Goal: Transaction & Acquisition: Purchase product/service

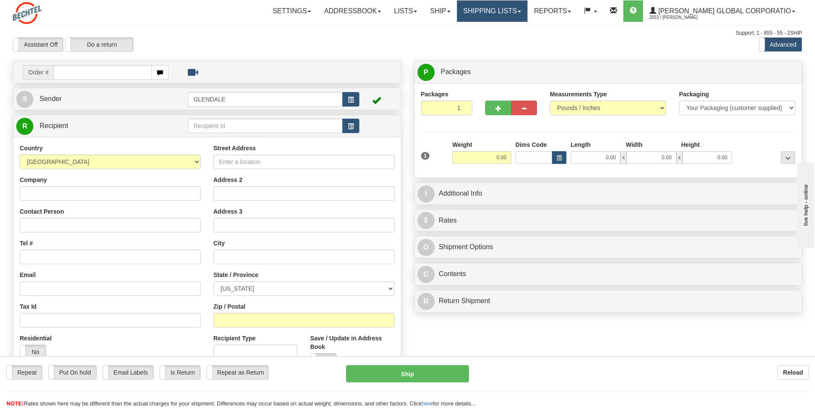
click at [521, 12] on span at bounding box center [519, 12] width 3 height 2
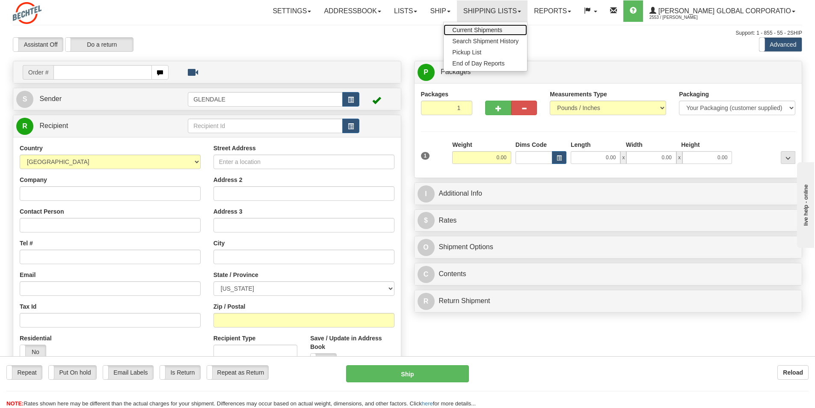
click at [503, 30] on span "Current Shipments" at bounding box center [477, 30] width 50 height 7
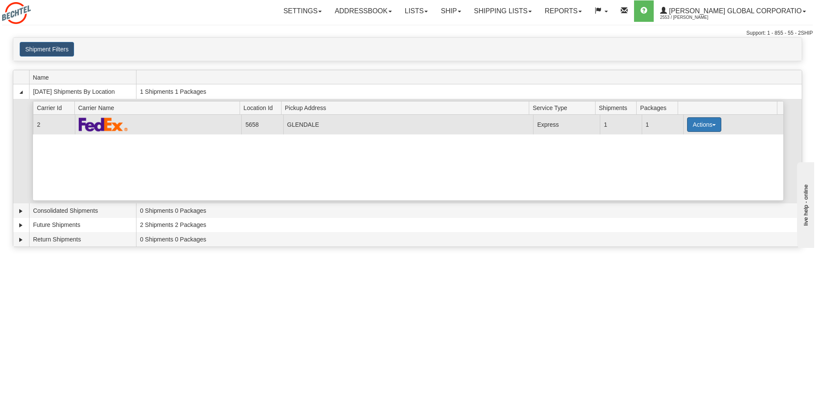
click at [711, 124] on button "Actions" at bounding box center [704, 124] width 34 height 15
click at [677, 142] on span "Details" at bounding box center [672, 140] width 23 height 6
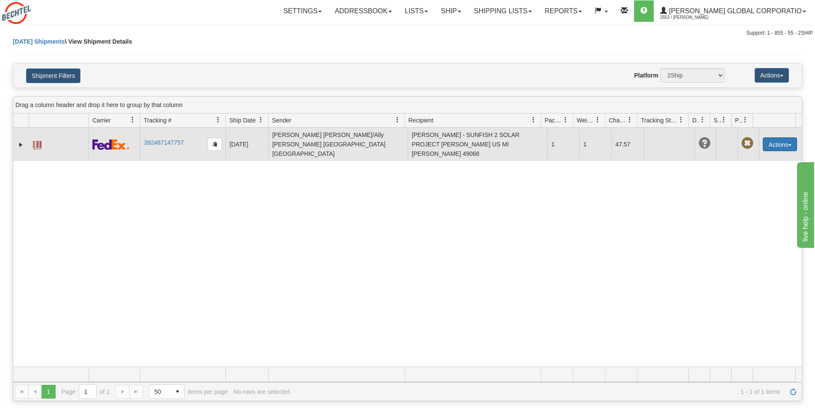
click at [789, 144] on span "button" at bounding box center [790, 145] width 3 height 2
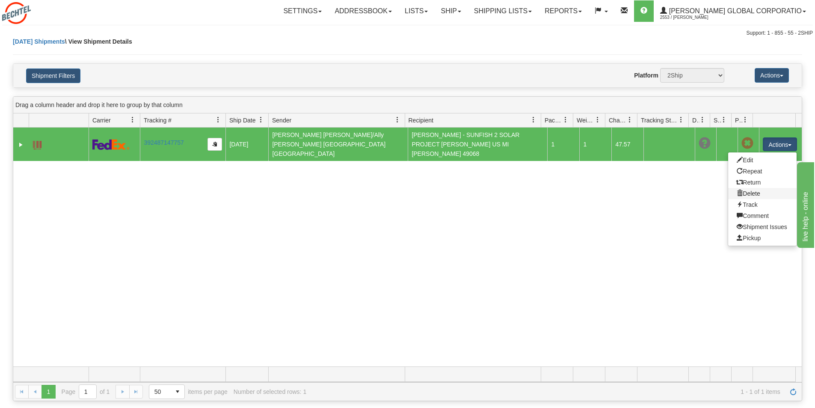
click at [744, 189] on link "Delete" at bounding box center [763, 193] width 68 height 11
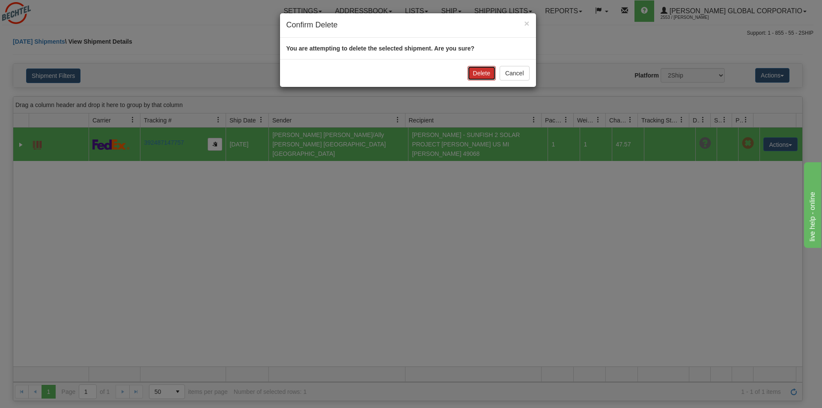
click at [481, 76] on button "Delete" at bounding box center [481, 73] width 28 height 15
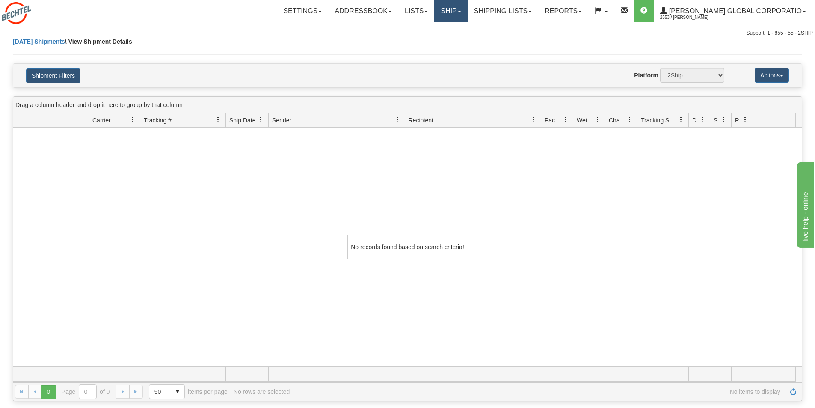
click at [467, 12] on link "Ship" at bounding box center [450, 10] width 33 height 21
click at [431, 27] on span "Ship Screen" at bounding box center [415, 30] width 33 height 7
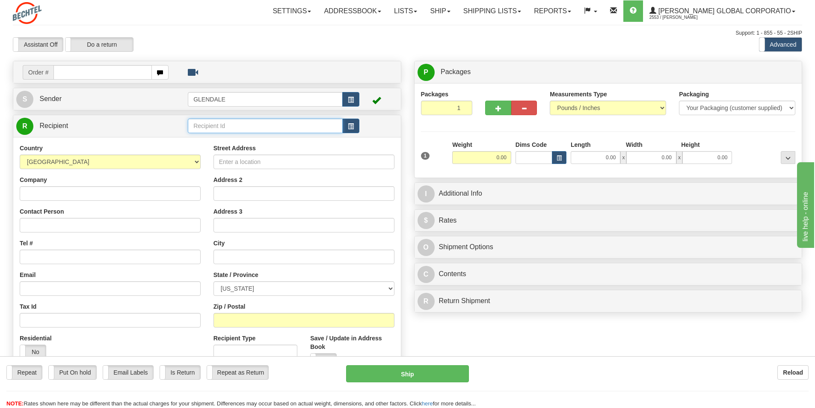
click at [237, 126] on input "text" at bounding box center [265, 126] width 155 height 15
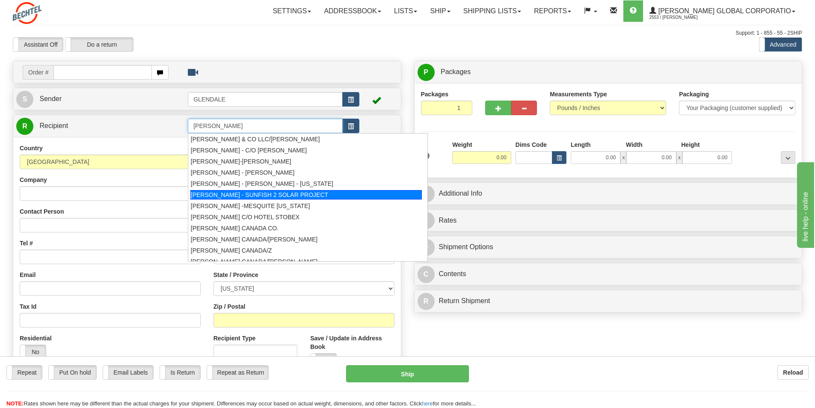
click at [281, 193] on div "BECHTEL - SUNFISH 2 SOLAR PROJECT" at bounding box center [306, 194] width 232 height 9
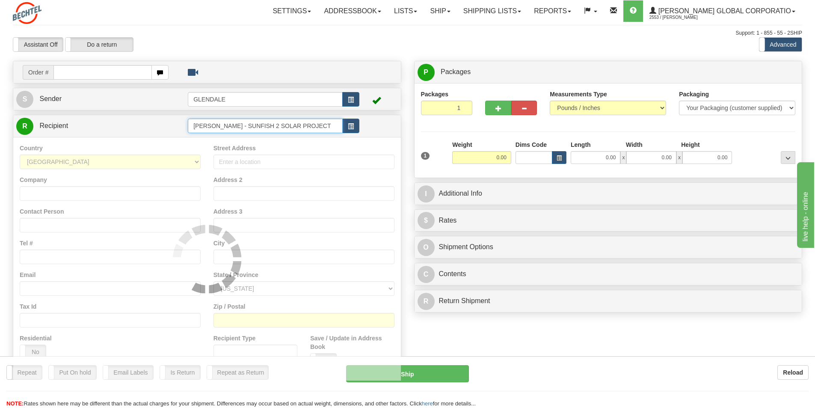
type input "BECHTEL - SUNFISH 2 SOLAR PROJECT"
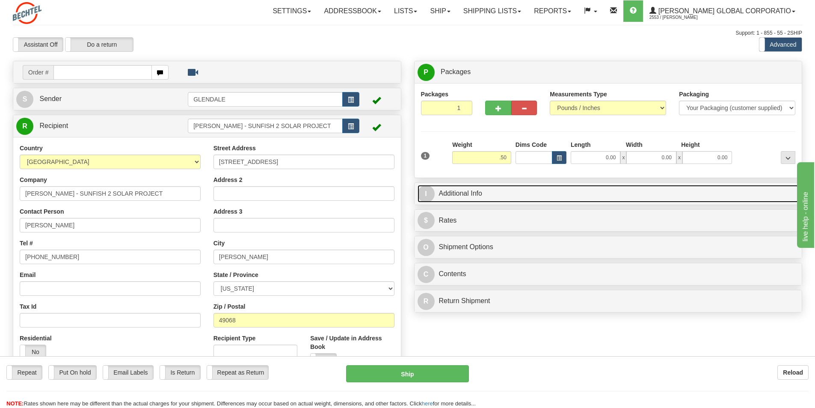
type input "0.50"
click at [455, 195] on link "I Additional Info" at bounding box center [609, 194] width 382 height 18
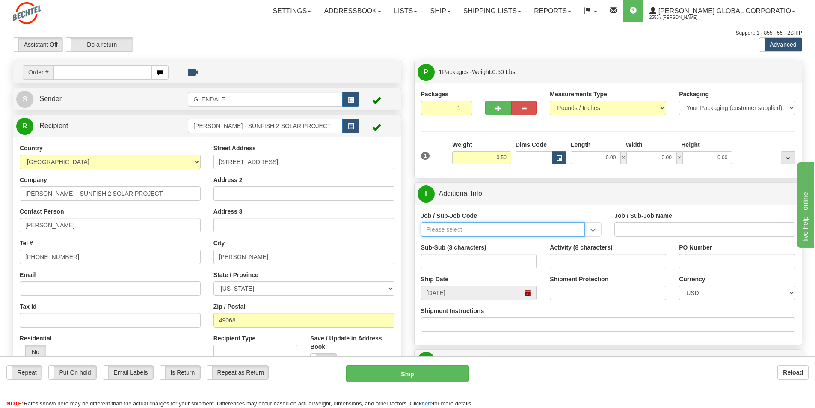
click at [465, 229] on input "Job / Sub-Job Code" at bounding box center [503, 229] width 164 height 15
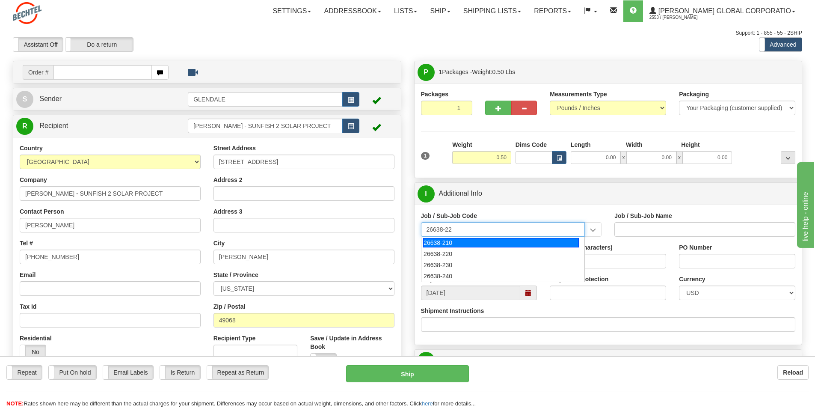
type input "26638-220"
click at [447, 241] on div "26638-220" at bounding box center [501, 242] width 156 height 9
type input "SUNFISH 2 SOLAR PROJECT - MANUAL LABOR"
type input "26638-220"
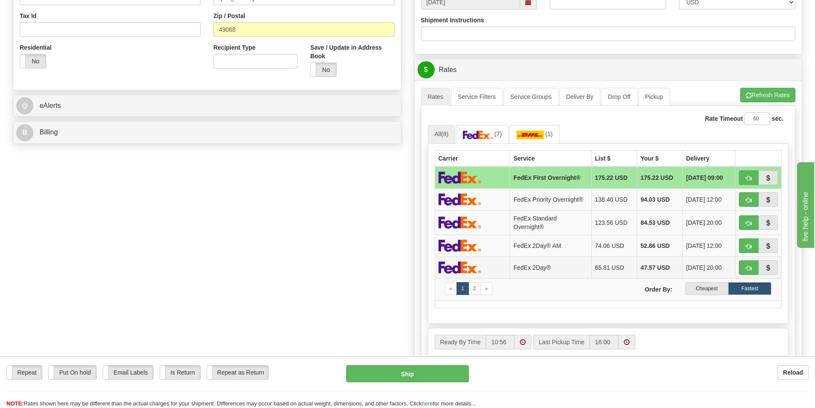
scroll to position [300, 0]
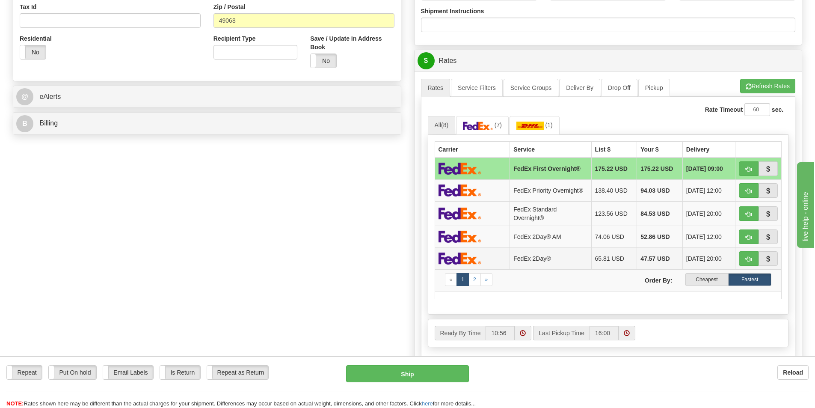
click at [521, 261] on td "FedEx 2Day®" at bounding box center [550, 258] width 81 height 22
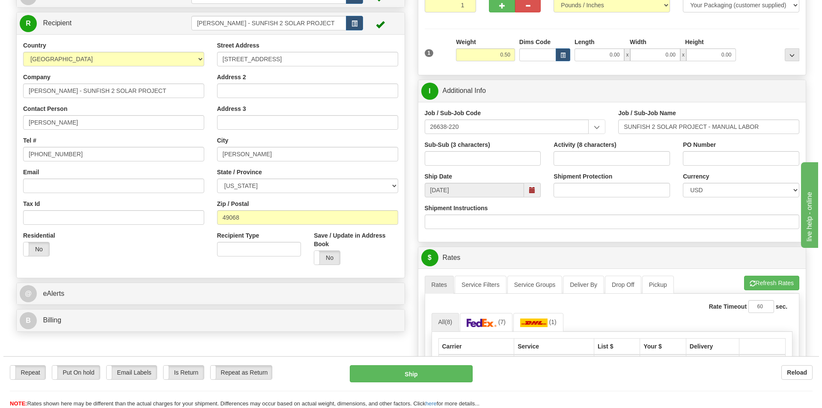
scroll to position [86, 0]
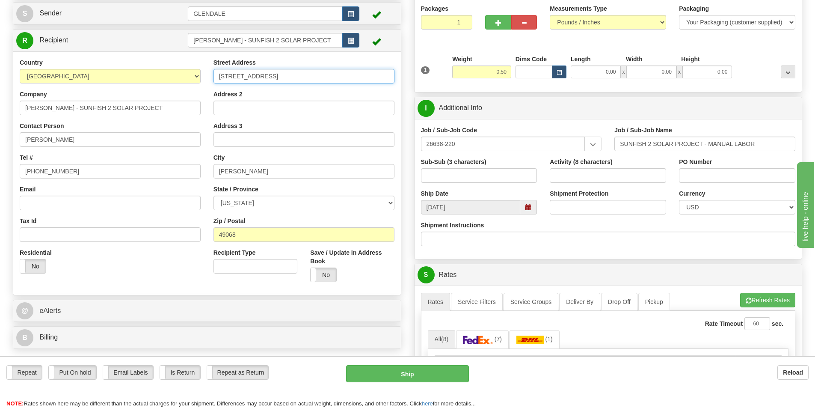
click at [245, 75] on input "20845 21 ½ Mile Road" at bounding box center [304, 76] width 181 height 15
click at [250, 73] on input "20845 21½ Mile Road" at bounding box center [304, 76] width 181 height 15
type input "20845 21½ Mile Road"
click at [403, 372] on button "Ship" at bounding box center [407, 373] width 123 height 17
type input "03"
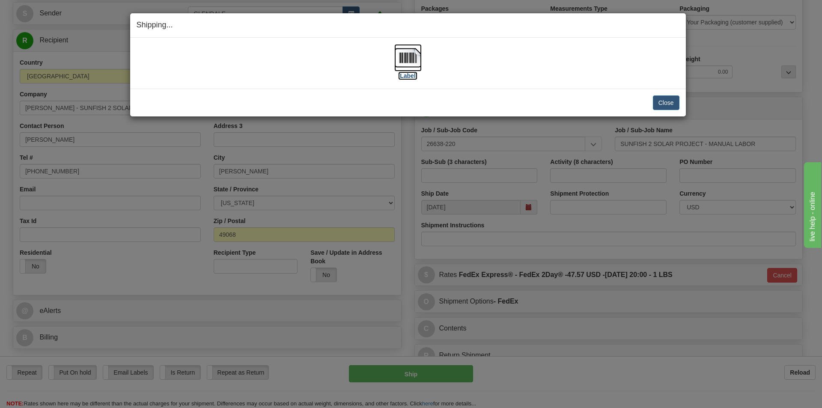
click at [413, 59] on img at bounding box center [407, 57] width 27 height 27
click at [664, 101] on button "Close" at bounding box center [666, 102] width 27 height 15
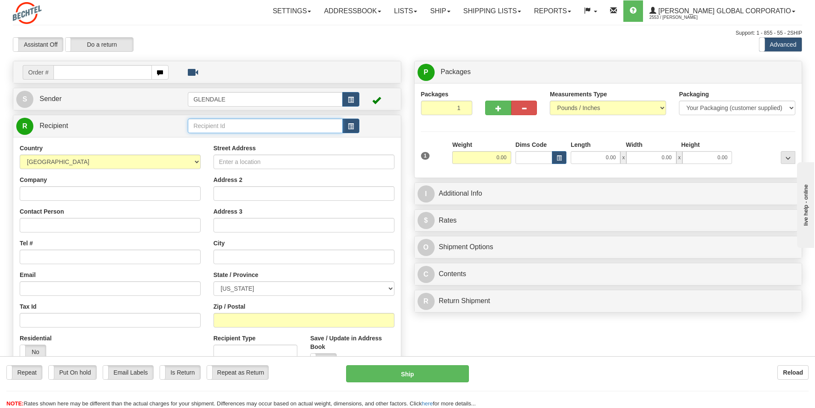
click at [256, 128] on input "text" at bounding box center [265, 126] width 155 height 15
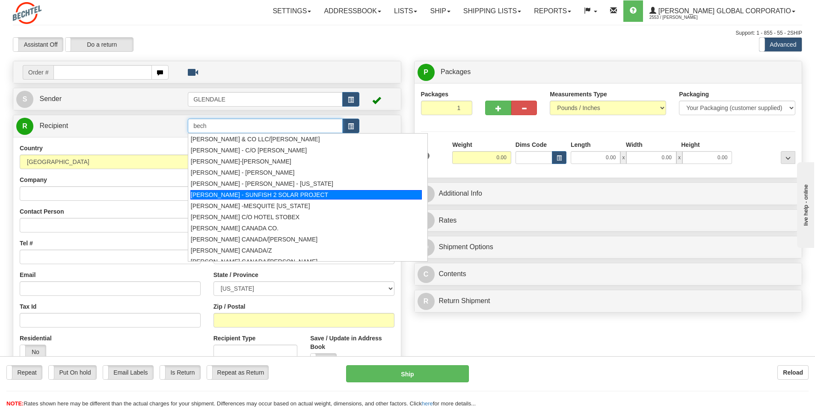
click at [252, 193] on div "[PERSON_NAME] - SUNFISH 2 SOLAR PROJECT" at bounding box center [306, 194] width 232 height 9
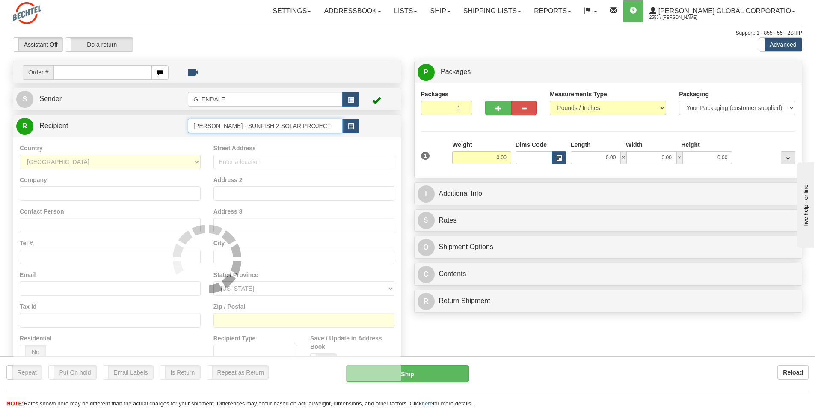
type input "[PERSON_NAME] - SUNFISH 2 SOLAR PROJECT"
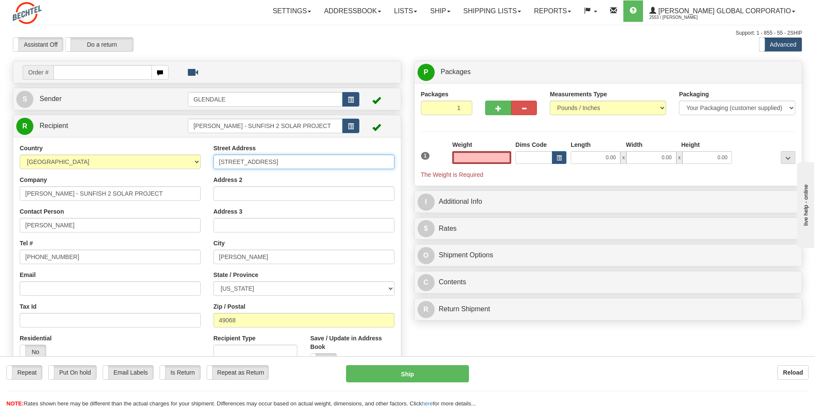
type input "0.00"
drag, startPoint x: 287, startPoint y: 162, endPoint x: 193, endPoint y: 163, distance: 93.8
click at [194, 163] on div "Country AFGHANISTAN ALAND ISLANDS ALBANIA ALGERIA AMERICAN SAMOA ANDORRA ANGOLA…" at bounding box center [207, 259] width 388 height 230
click at [342, 162] on input "20845 21 ½ Mile Road" at bounding box center [304, 162] width 181 height 15
drag, startPoint x: 253, startPoint y: 160, endPoint x: 248, endPoint y: 158, distance: 5.2
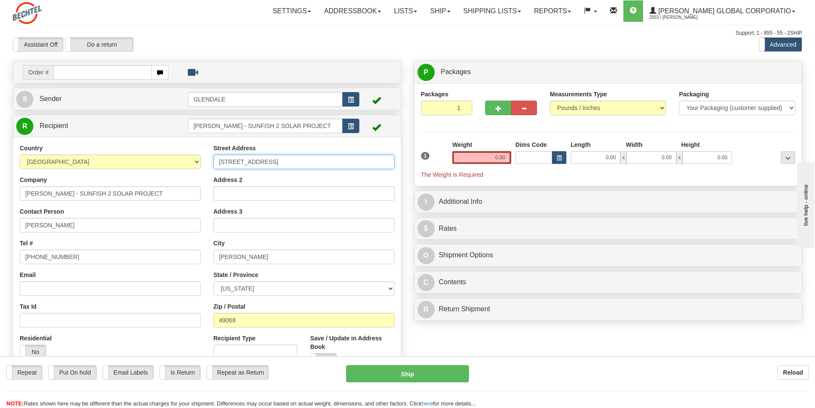
click at [248, 158] on input "20845 21 ½ Mile Road" at bounding box center [304, 162] width 181 height 15
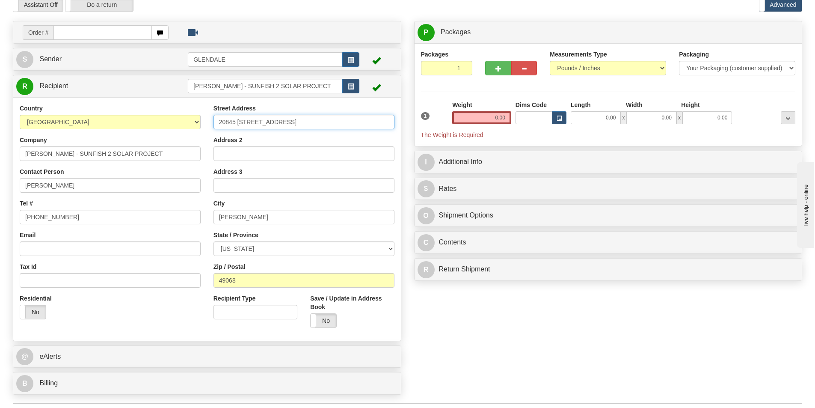
scroll to position [86, 0]
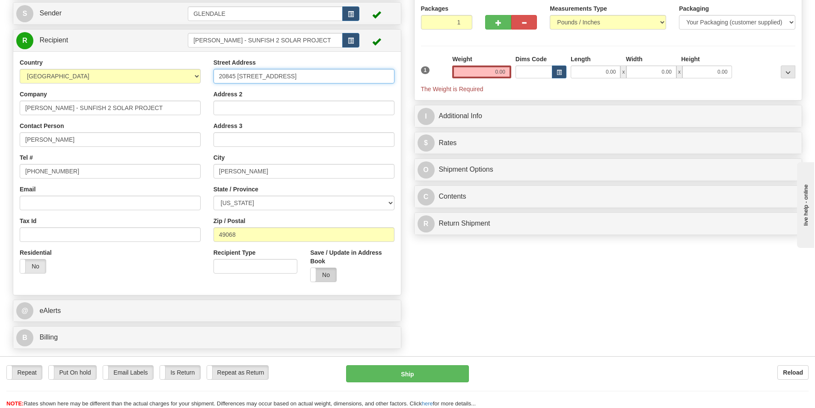
type input "20845 21 1/2 Mile Road"
click at [330, 278] on label "No" at bounding box center [324, 275] width 26 height 14
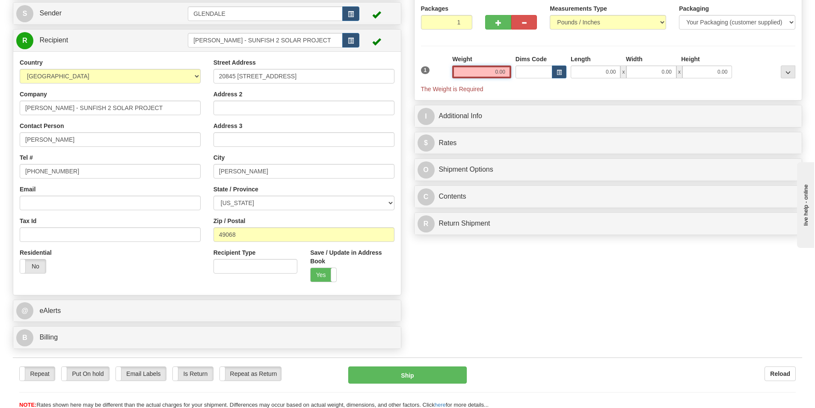
drag, startPoint x: 491, startPoint y: 66, endPoint x: 518, endPoint y: 70, distance: 27.7
click at [518, 70] on div "1 Weight 0.00 Dims Code 0.00" at bounding box center [608, 74] width 379 height 39
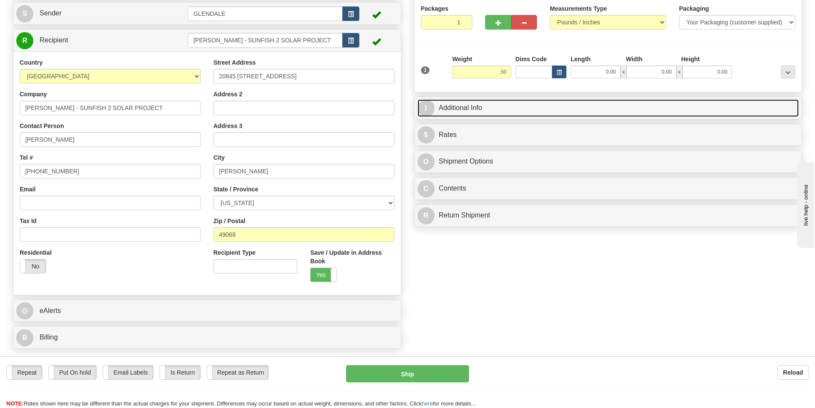
type input "0.50"
click at [457, 105] on link "I Additional Info" at bounding box center [609, 108] width 382 height 18
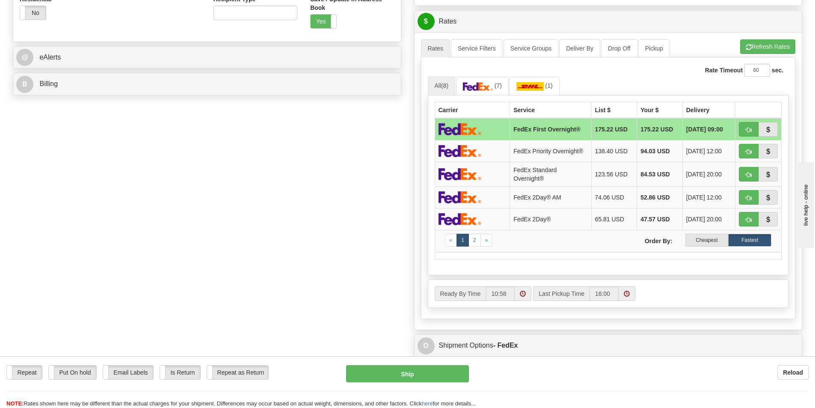
scroll to position [342, 0]
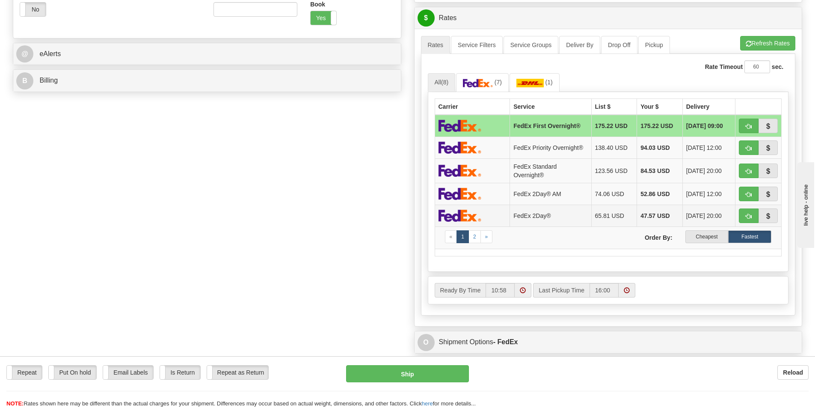
click at [473, 216] on img at bounding box center [460, 215] width 43 height 12
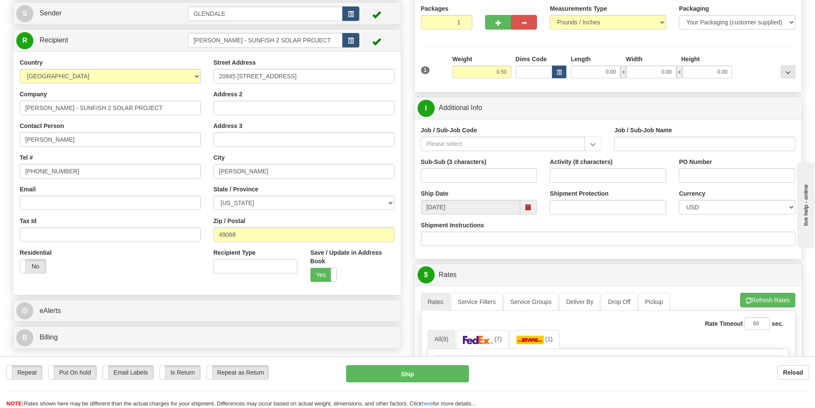
scroll to position [43, 0]
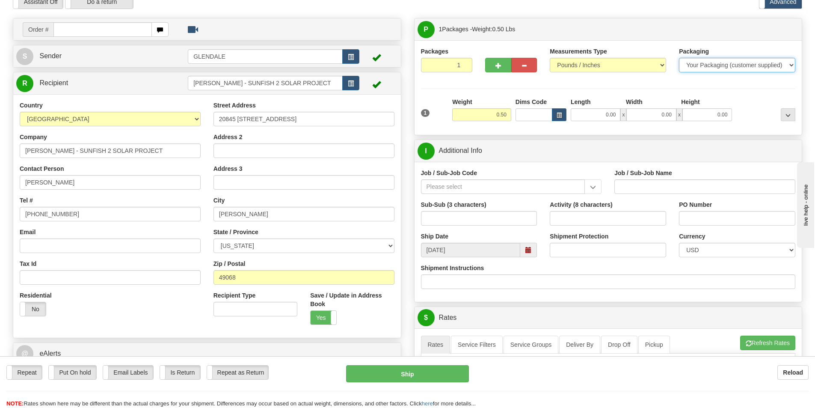
click at [794, 65] on select "Your Packaging (customer supplied) Envelope (carrier supplied) Pack (carrier su…" at bounding box center [737, 65] width 116 height 15
select select "2"
click at [679, 58] on select "Your Packaging (customer supplied) Envelope (carrier supplied) Pack (carrier su…" at bounding box center [737, 65] width 116 height 15
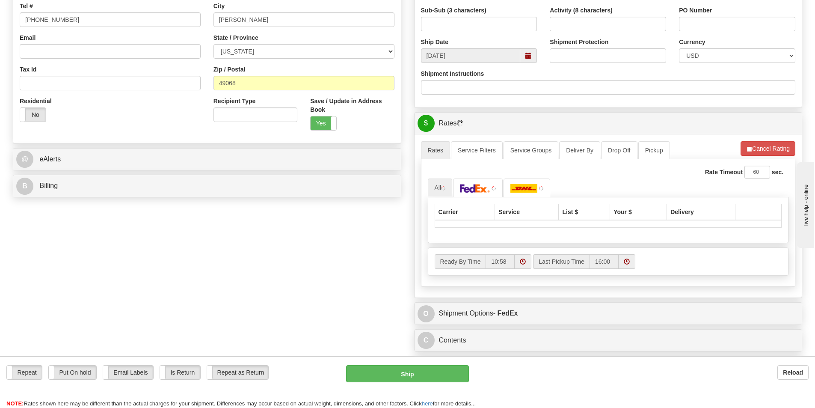
scroll to position [257, 0]
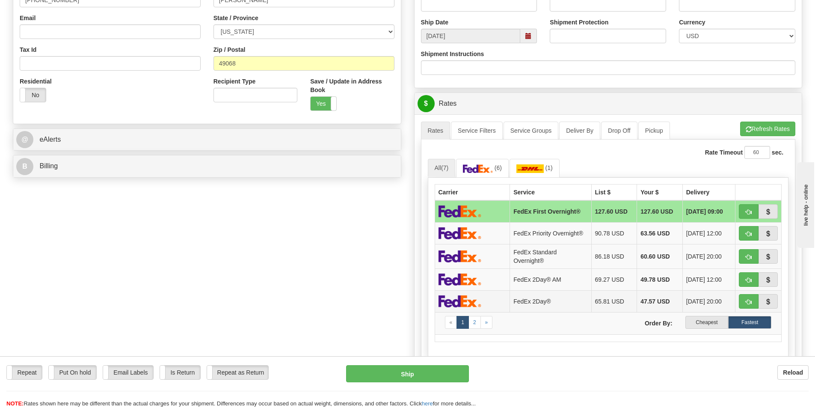
click at [531, 301] on td "FedEx 2Day®" at bounding box center [550, 301] width 81 height 22
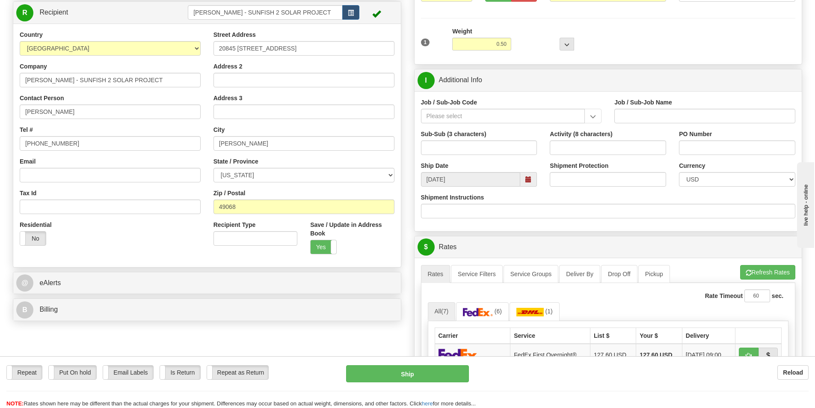
scroll to position [128, 0]
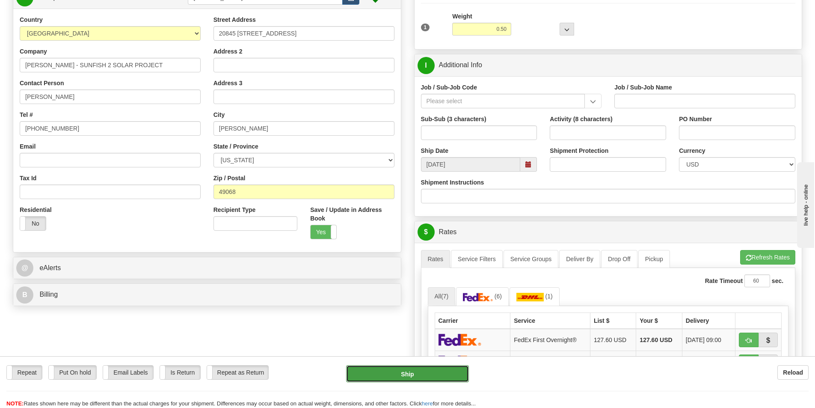
click at [410, 374] on button "Ship" at bounding box center [407, 373] width 123 height 17
type input "03"
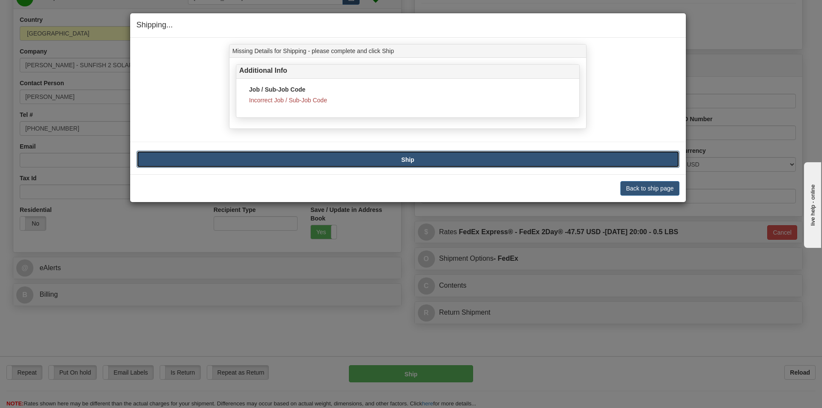
click at [410, 161] on b "Ship" at bounding box center [407, 159] width 13 height 7
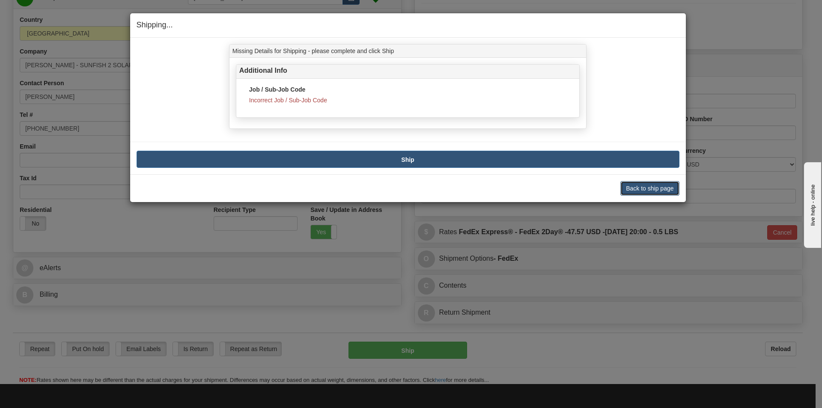
click at [634, 188] on button "Back to ship page" at bounding box center [649, 188] width 59 height 15
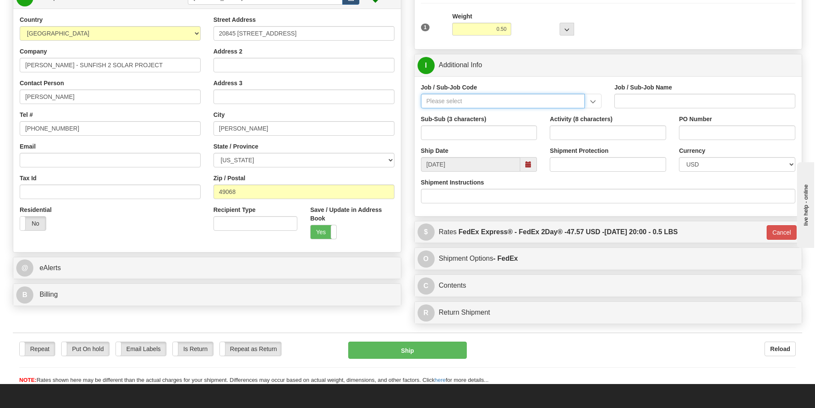
click at [477, 103] on input "Job / Sub-Job Code" at bounding box center [503, 101] width 164 height 15
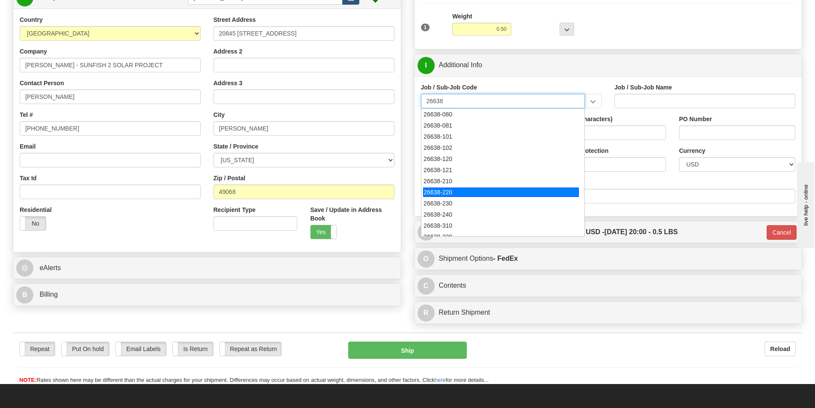
click at [452, 190] on div "26638-220" at bounding box center [501, 191] width 156 height 9
type input "26638-220"
type input "SUNFISH 2 SOLAR PROJECT - MANUAL LABOR"
type input "26638-220"
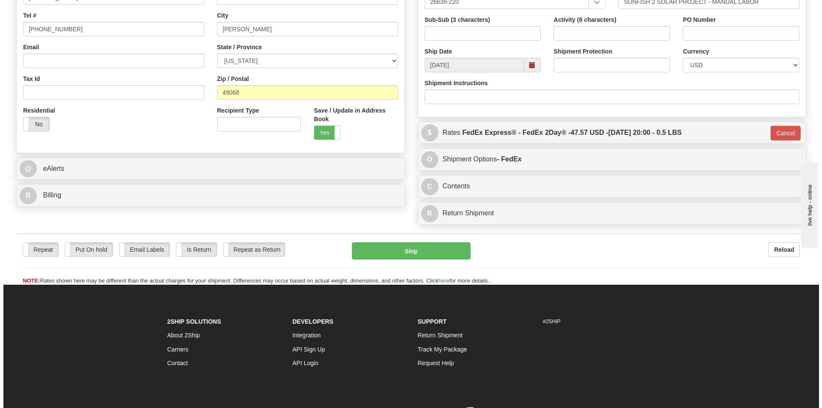
scroll to position [257, 0]
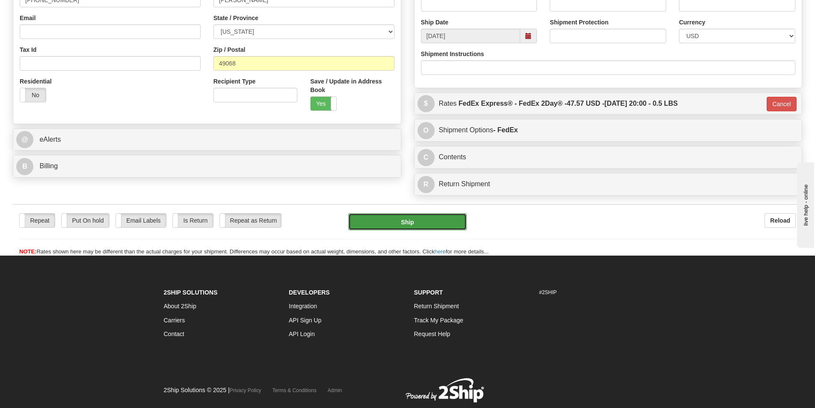
click at [417, 222] on button "Ship" at bounding box center [407, 221] width 119 height 17
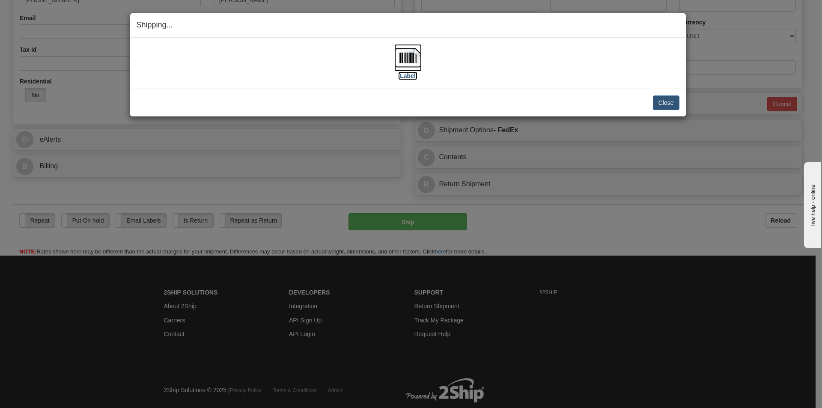
click at [408, 58] on img at bounding box center [407, 57] width 27 height 27
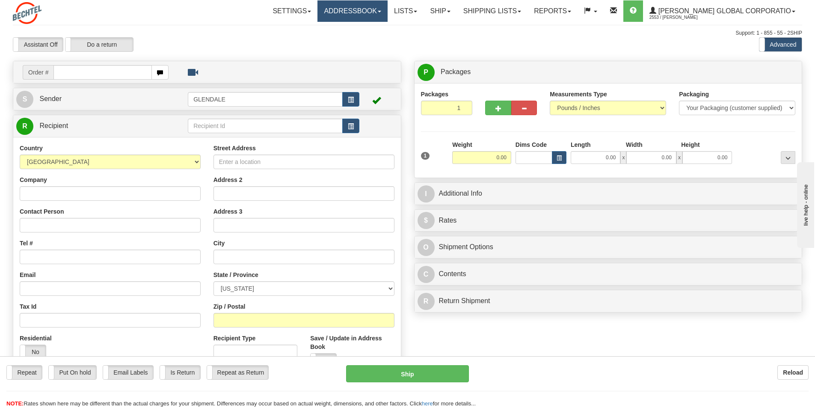
click at [388, 14] on link "Addressbook" at bounding box center [353, 10] width 70 height 21
click at [380, 33] on link "Recipients" at bounding box center [354, 29] width 68 height 11
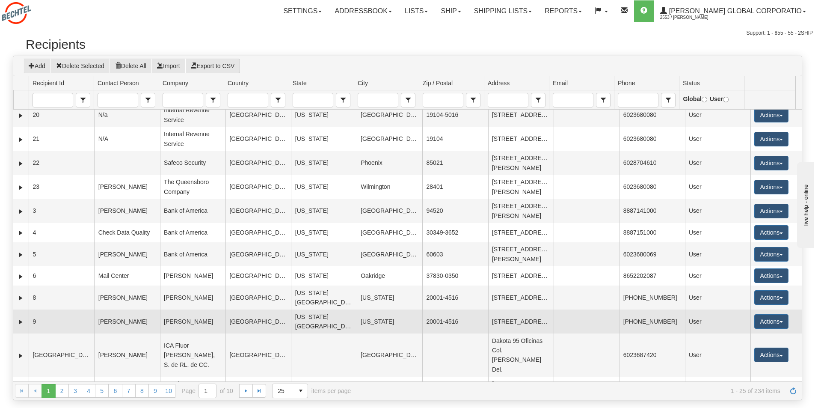
scroll to position [300, 0]
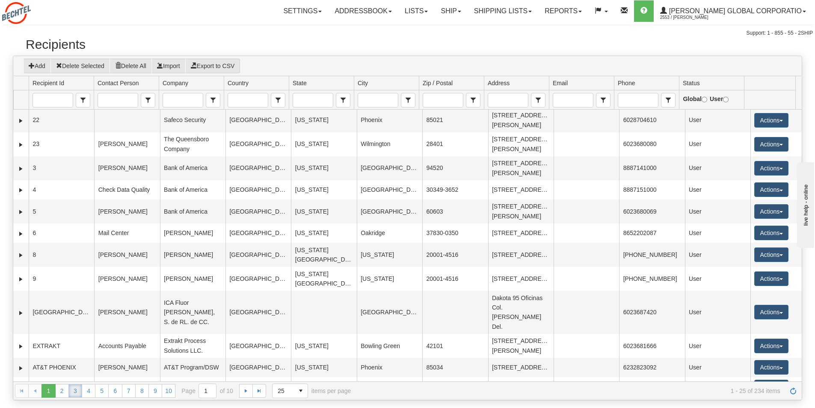
click at [72, 394] on link "3" at bounding box center [75, 391] width 14 height 14
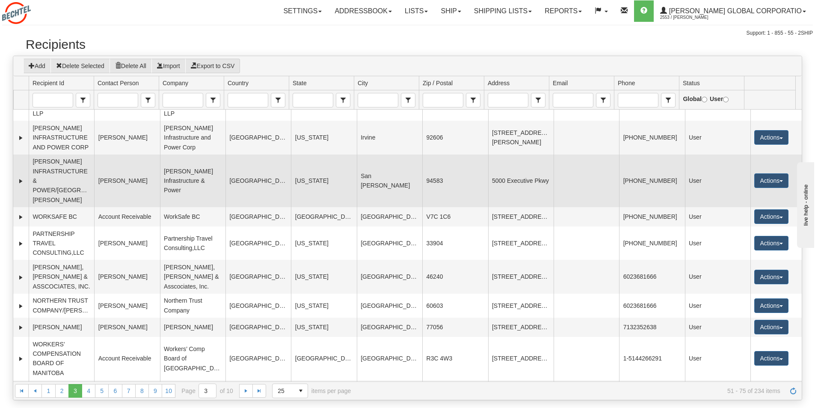
scroll to position [86, 0]
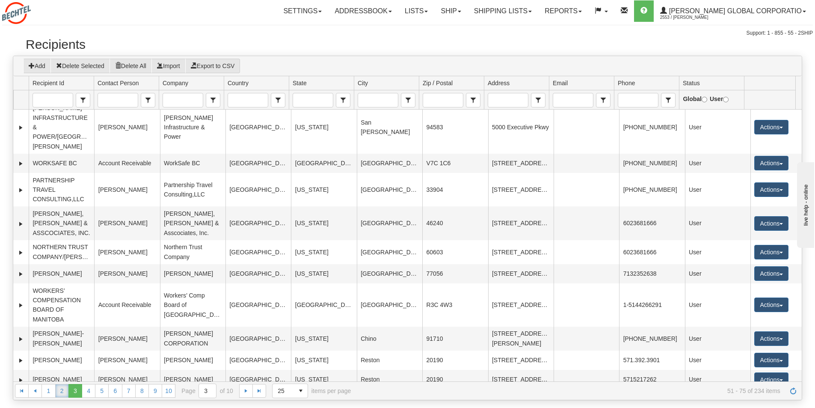
click at [62, 393] on link "2" at bounding box center [62, 391] width 14 height 14
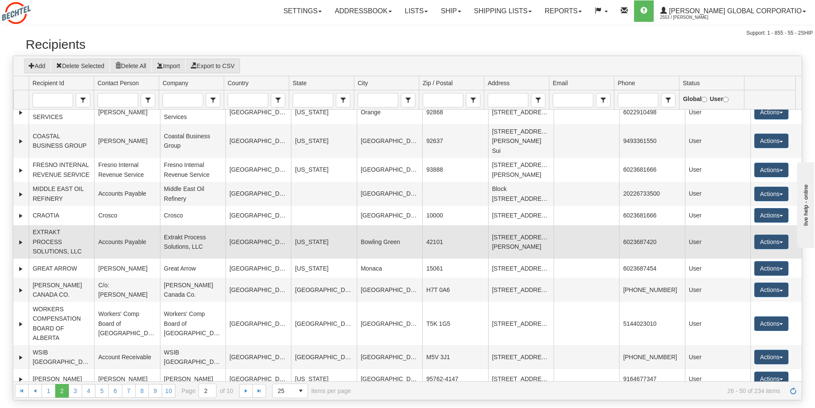
scroll to position [395, 0]
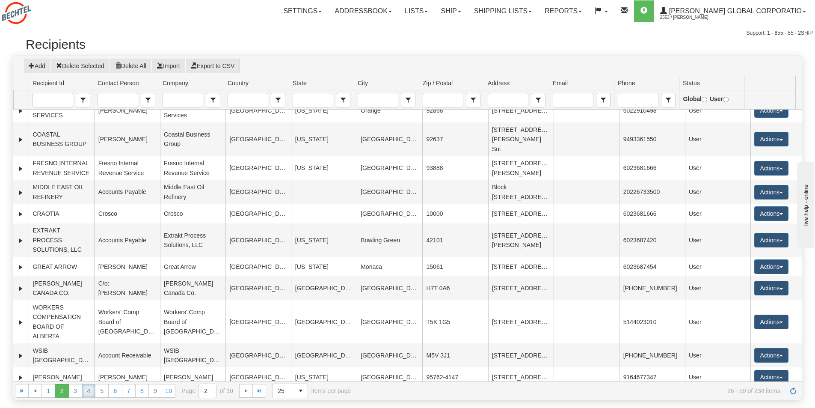
click at [89, 392] on link "4" at bounding box center [89, 391] width 14 height 14
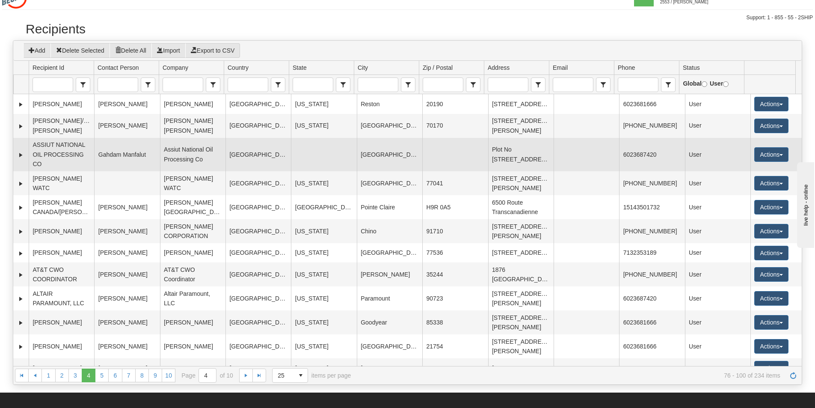
scroll to position [0, 0]
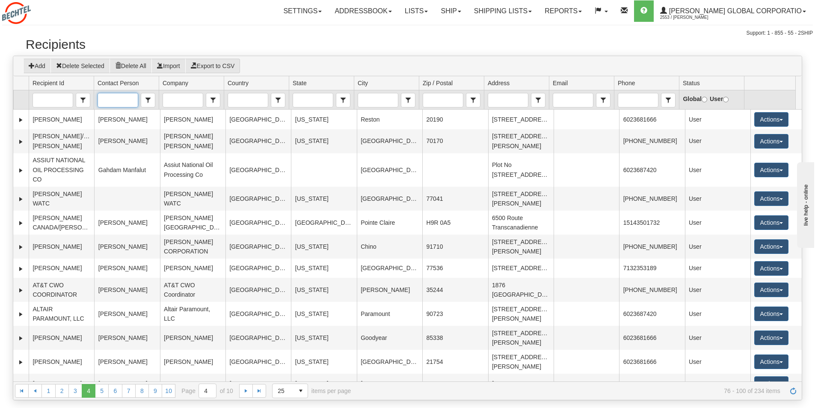
click at [122, 99] on input "Contact Person" at bounding box center [117, 100] width 39 height 14
click at [130, 111] on span "Kevin Perry" at bounding box center [125, 114] width 49 height 9
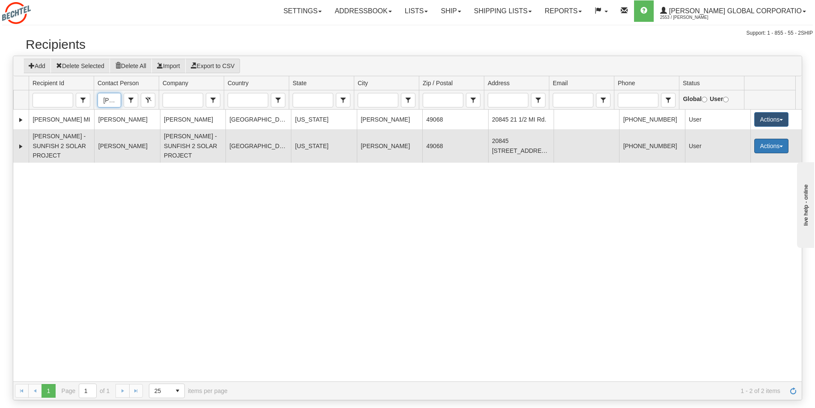
type input "Kevin Perry"
click at [780, 150] on button "Actions" at bounding box center [772, 146] width 34 height 15
click at [740, 196] on link "Delete" at bounding box center [754, 195] width 68 height 11
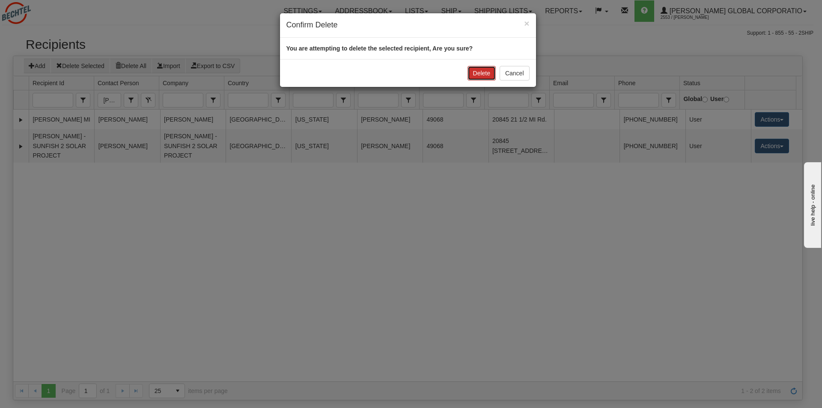
click at [482, 74] on button "Delete" at bounding box center [481, 73] width 28 height 15
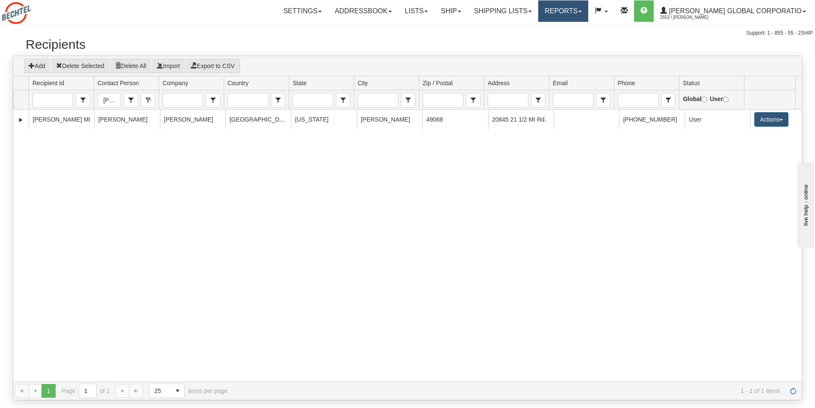
click at [582, 11] on span at bounding box center [580, 12] width 3 height 2
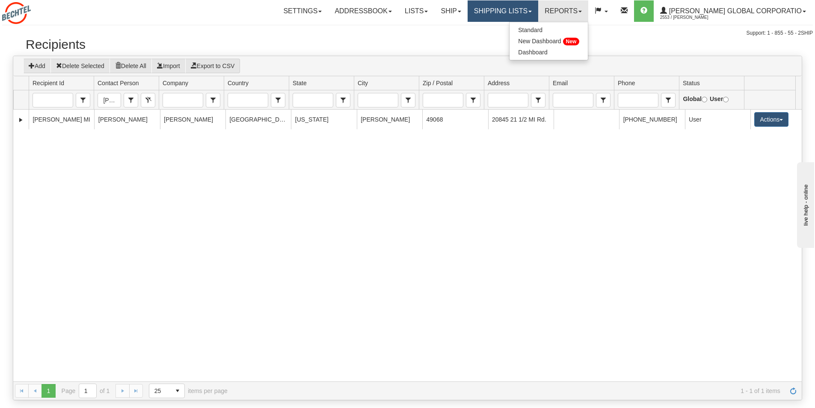
click at [539, 12] on link "Shipping lists" at bounding box center [503, 10] width 71 height 21
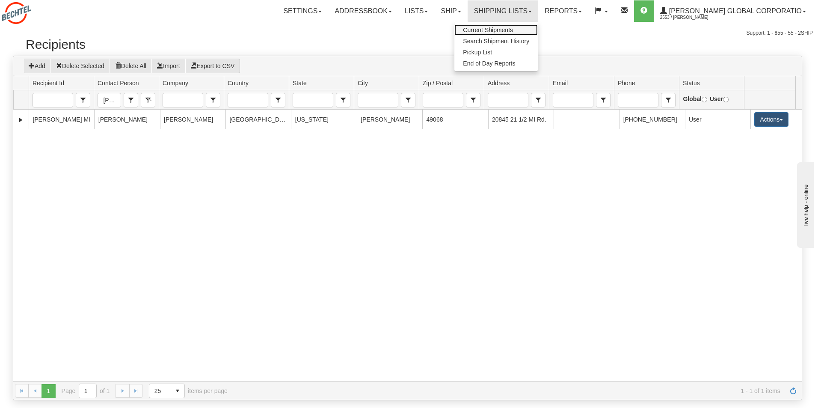
click at [513, 32] on span "Current Shipments" at bounding box center [488, 30] width 50 height 7
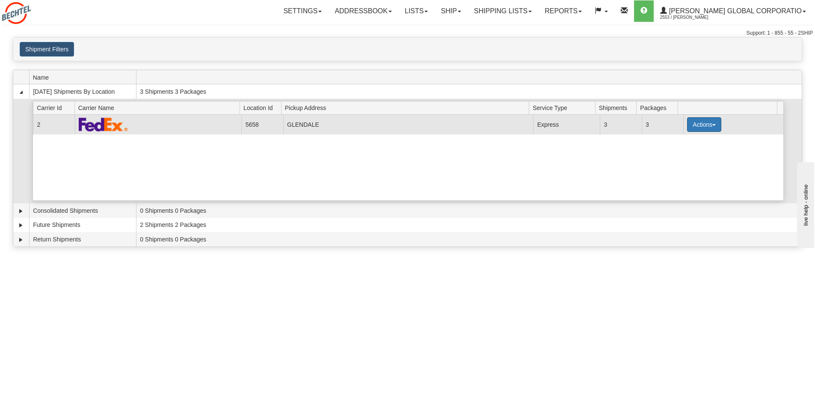
click at [713, 124] on span "button" at bounding box center [714, 125] width 3 height 2
click at [687, 140] on link "Details" at bounding box center [687, 140] width 68 height 11
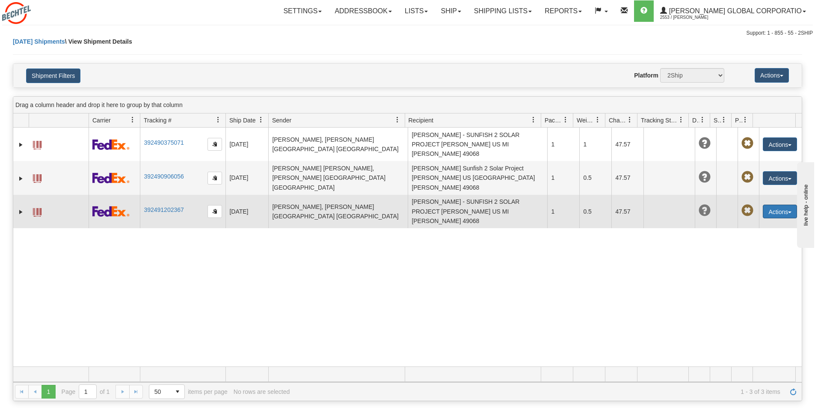
click at [789, 205] on button "Actions" at bounding box center [780, 212] width 34 height 14
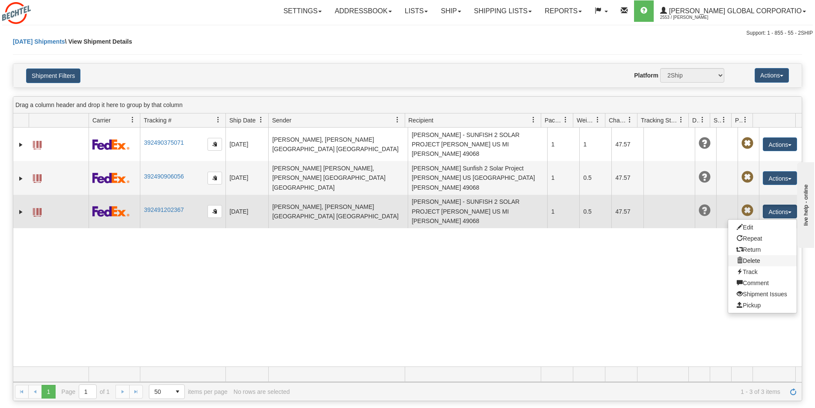
click at [745, 255] on link "Delete" at bounding box center [763, 260] width 68 height 11
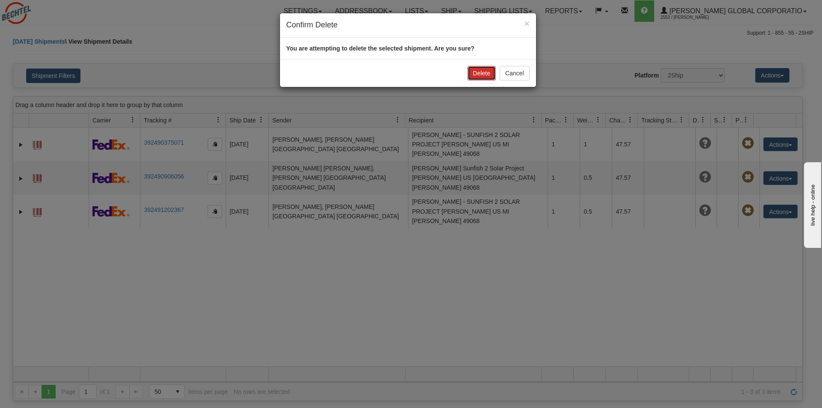
click at [476, 74] on button "Delete" at bounding box center [481, 73] width 28 height 15
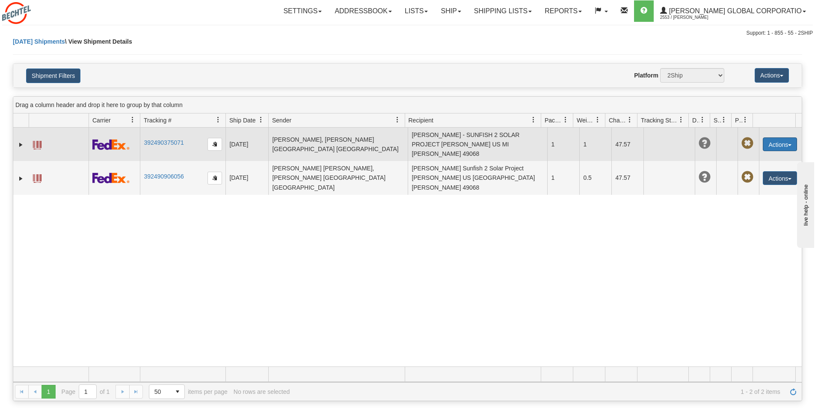
click at [789, 144] on span "button" at bounding box center [790, 145] width 3 height 2
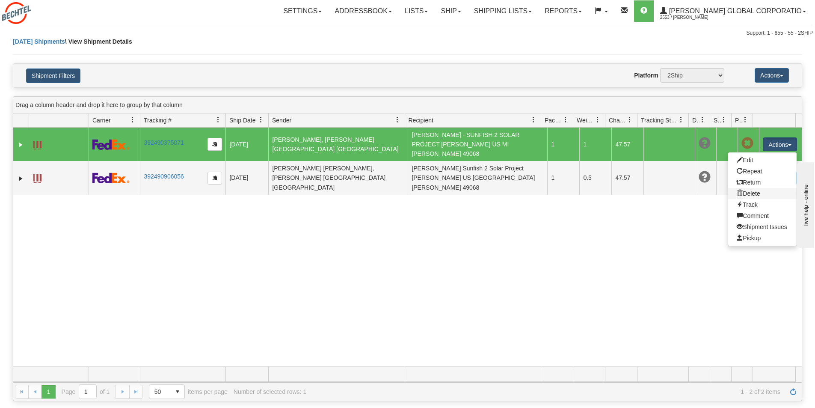
click at [759, 188] on link "Delete" at bounding box center [763, 193] width 68 height 11
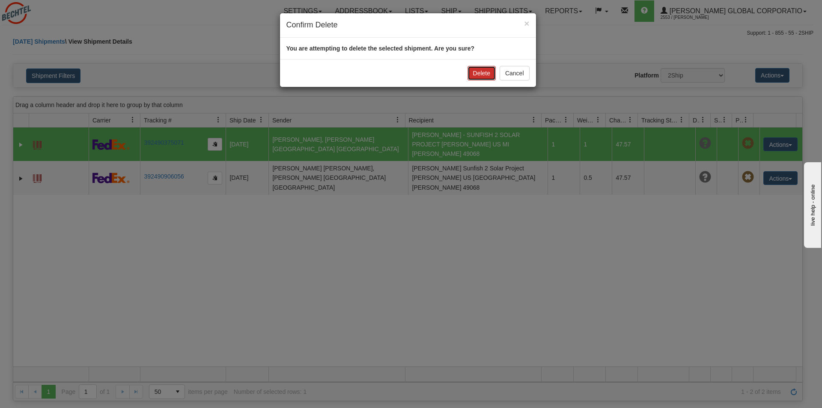
click at [471, 72] on button "Delete" at bounding box center [481, 73] width 28 height 15
